Goal: Information Seeking & Learning: Learn about a topic

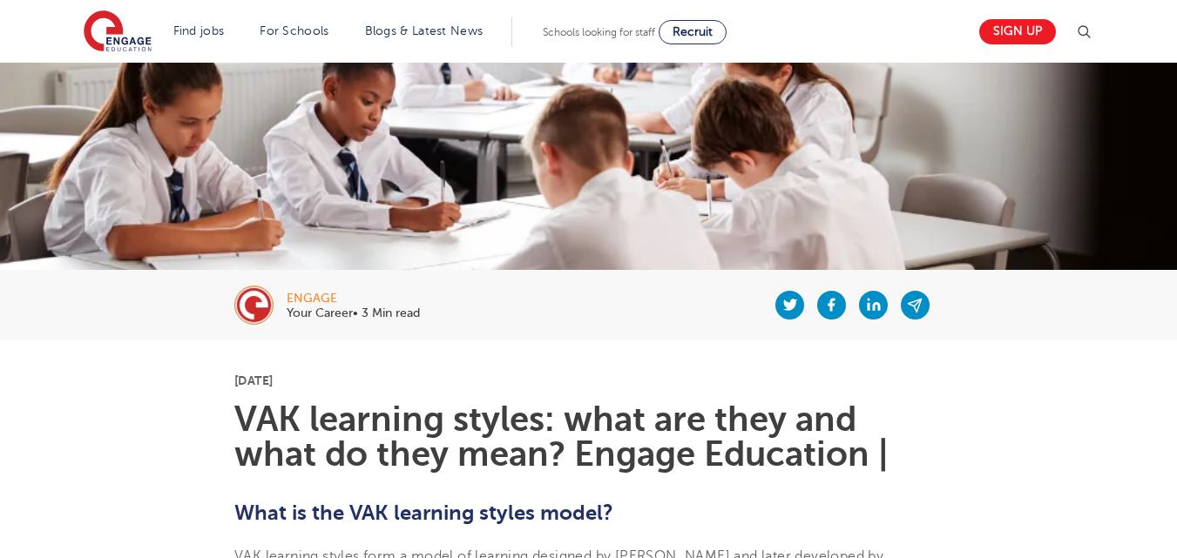
scroll to position [489, 0]
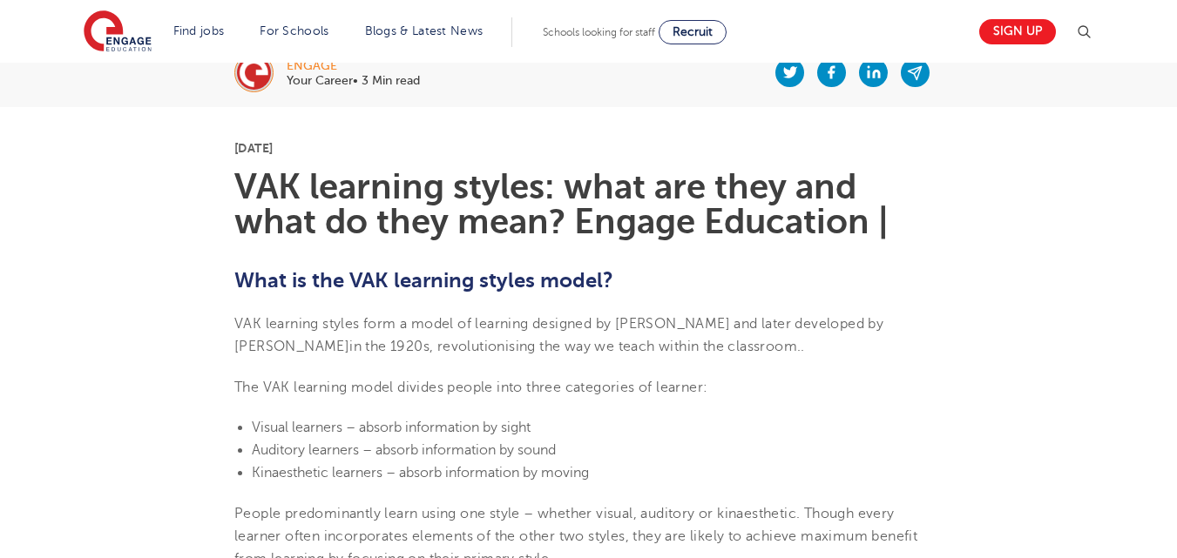
scroll to position [387, 0]
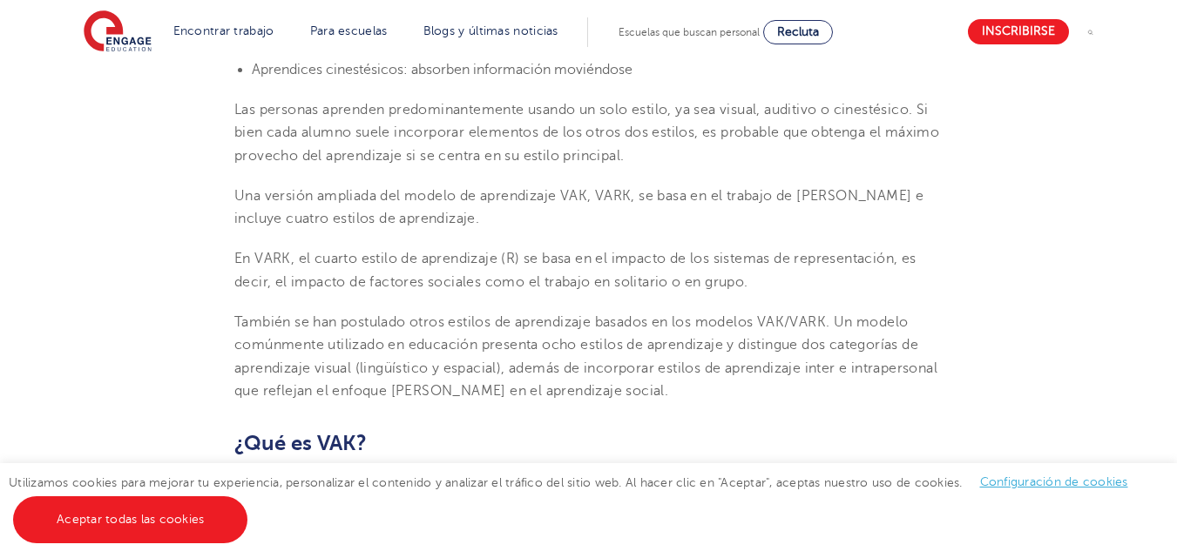
scroll to position [814, 0]
